Goal: Find specific page/section: Find specific page/section

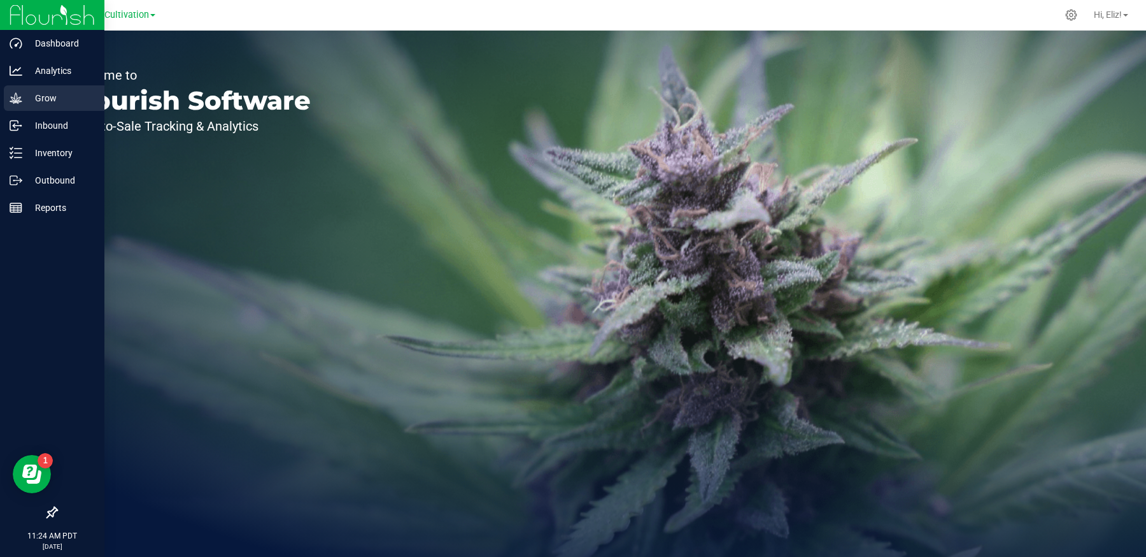
click at [44, 101] on p "Grow" at bounding box center [60, 97] width 76 height 15
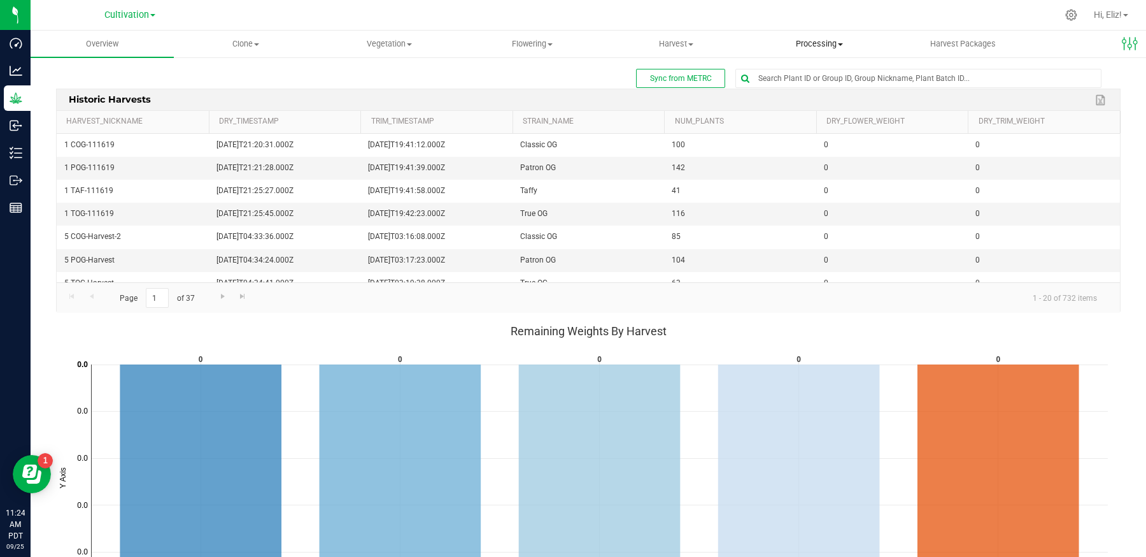
click at [814, 46] on span "Processing" at bounding box center [819, 43] width 142 height 11
click at [802, 90] on span "Processing harvests" at bounding box center [807, 92] width 118 height 11
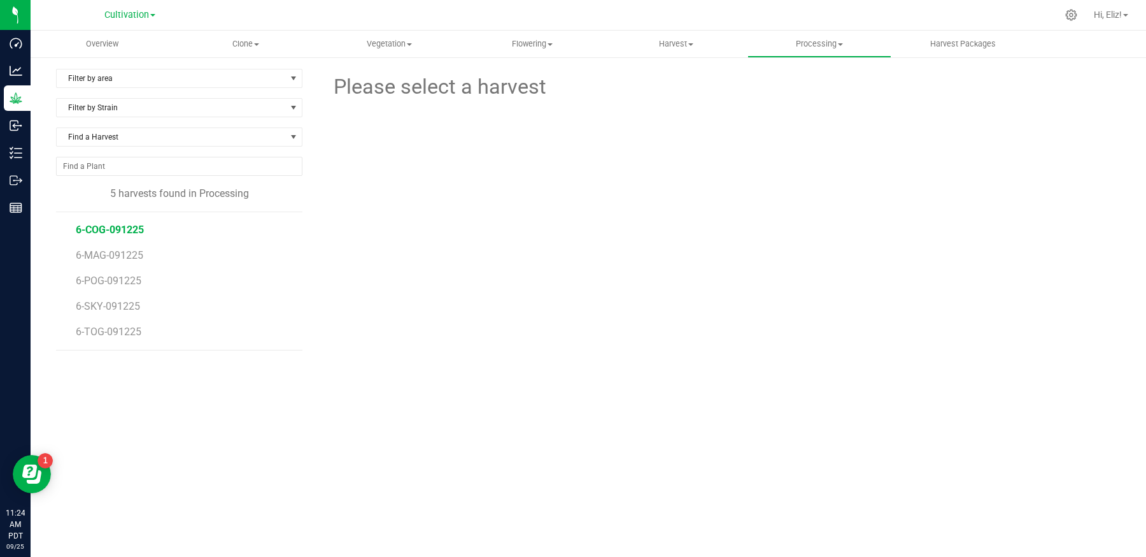
click at [115, 226] on span "6-COG-091225" at bounding box center [110, 229] width 68 height 12
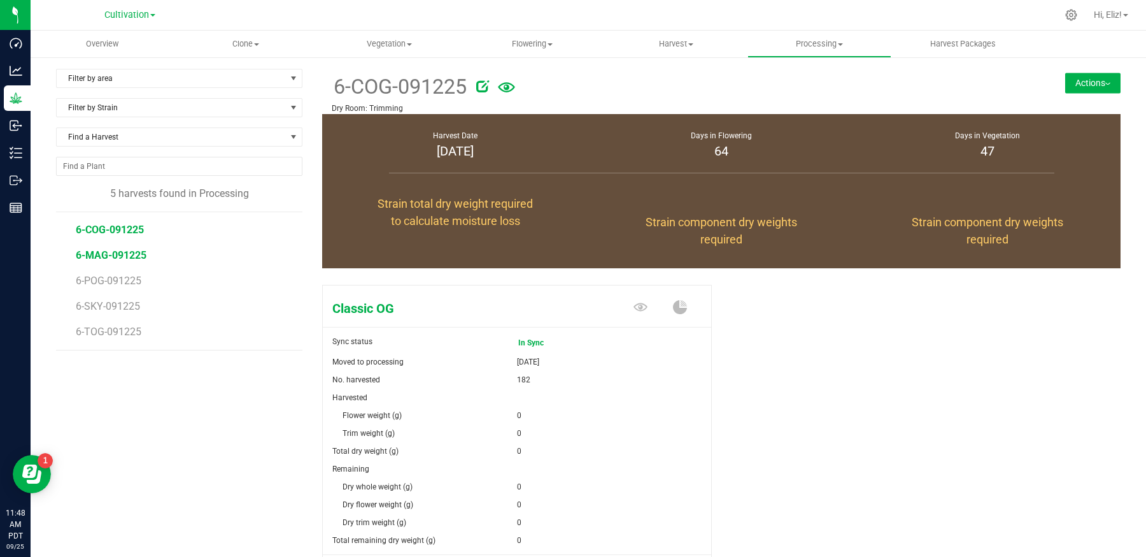
click at [125, 254] on span "6-MAG-091225" at bounding box center [111, 255] width 71 height 12
click at [124, 276] on span "6-POG-091225" at bounding box center [110, 280] width 68 height 12
click at [123, 304] on span "6-SKY-091225" at bounding box center [109, 306] width 66 height 12
click at [125, 325] on span "6-TOG-091225" at bounding box center [110, 331] width 68 height 12
click at [96, 223] on span "6-COG-091225" at bounding box center [110, 229] width 68 height 12
